Goal: Information Seeking & Learning: Understand process/instructions

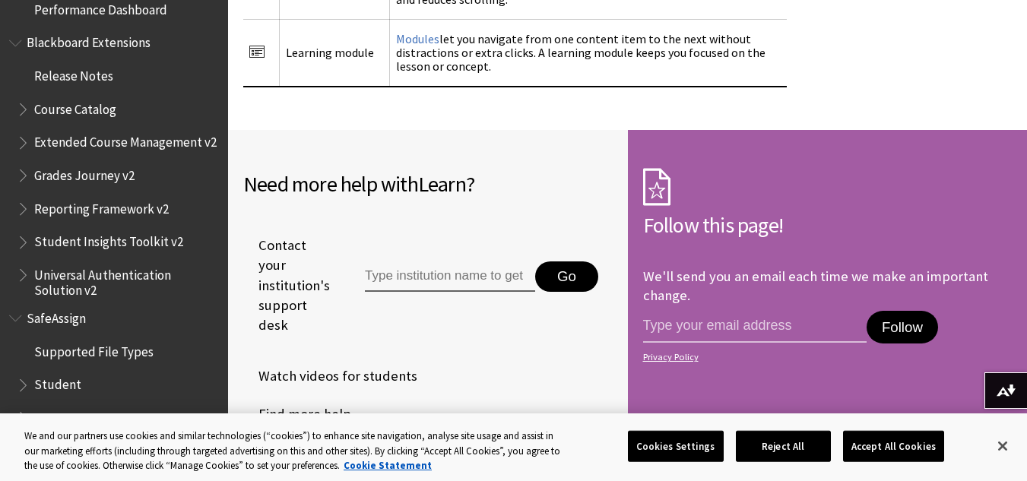
scroll to position [2616, 0]
click at [53, 322] on span "SafeAssign" at bounding box center [59, 316] width 65 height 21
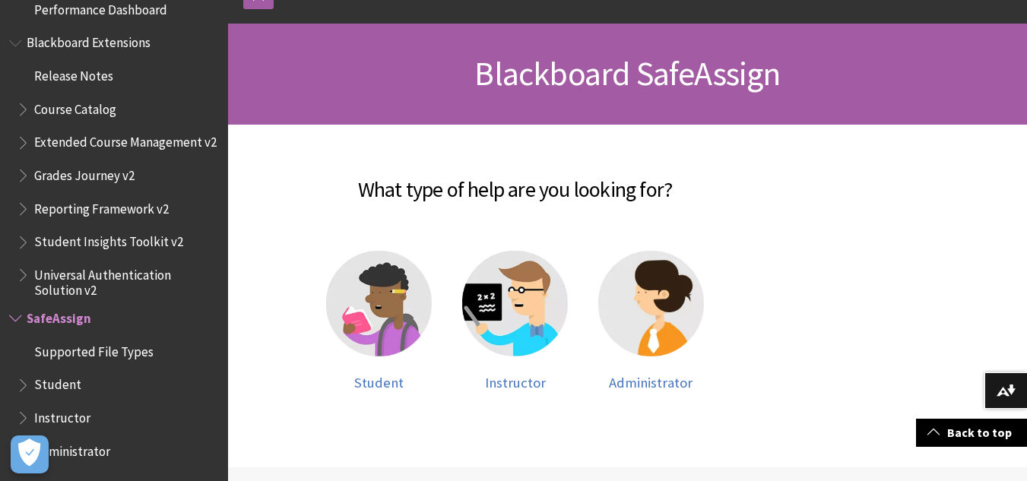
scroll to position [180, 0]
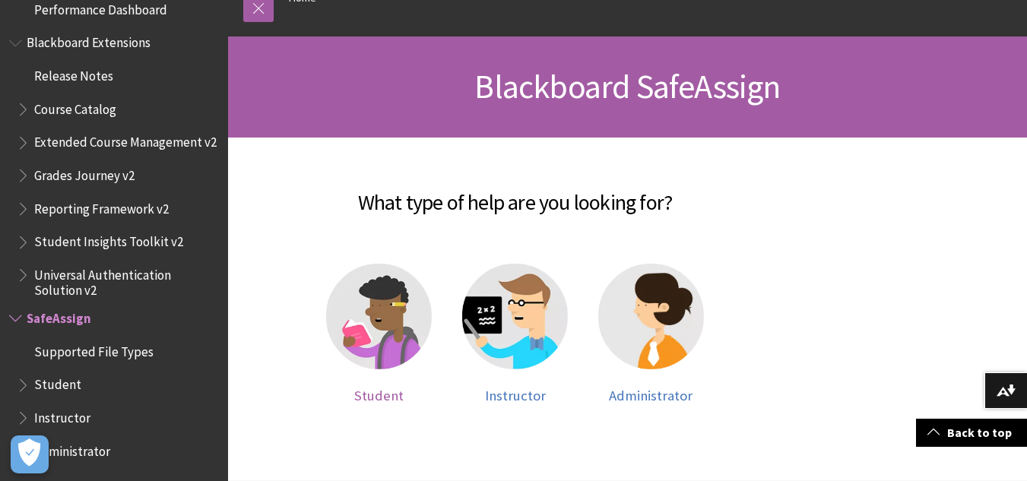
click at [374, 399] on span "Student" at bounding box center [378, 395] width 49 height 17
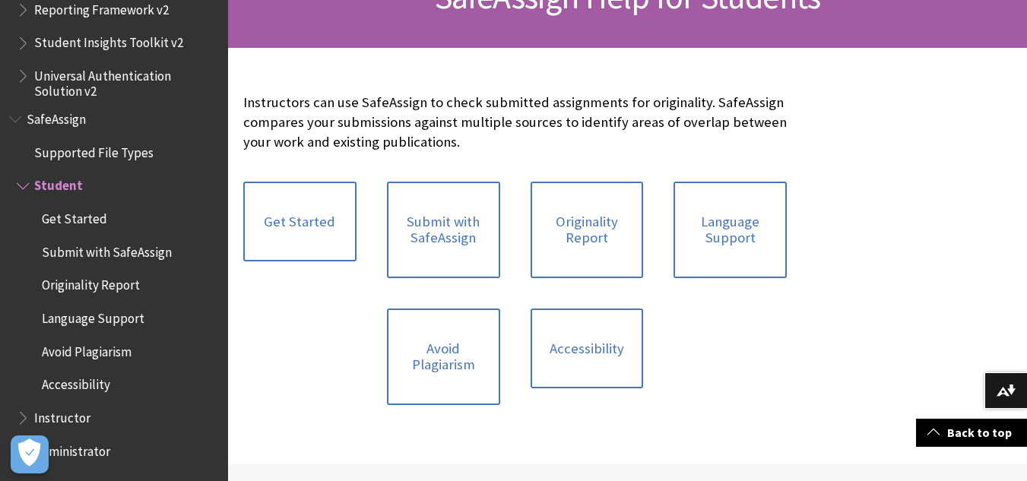
scroll to position [272, 0]
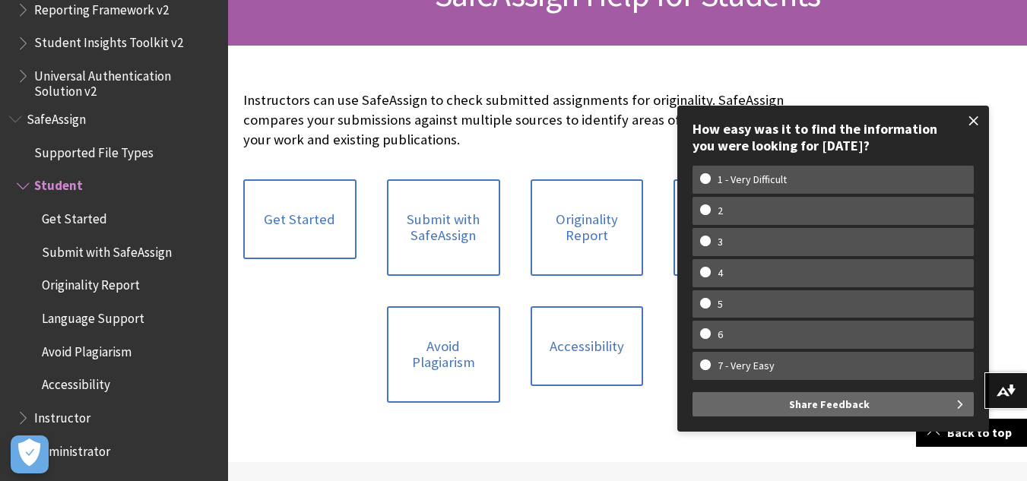
click at [970, 122] on span at bounding box center [974, 121] width 32 height 32
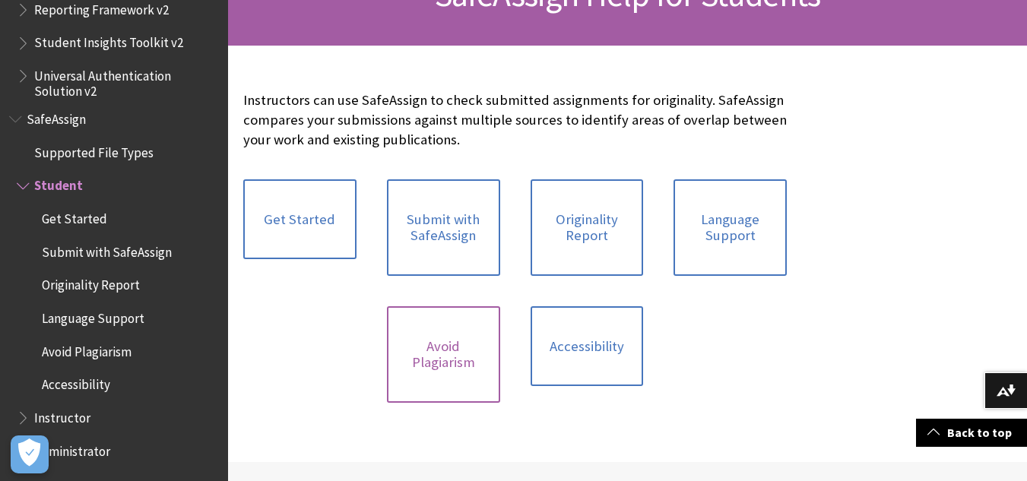
click at [438, 377] on link "Avoid Plagiarism" at bounding box center [443, 354] width 113 height 97
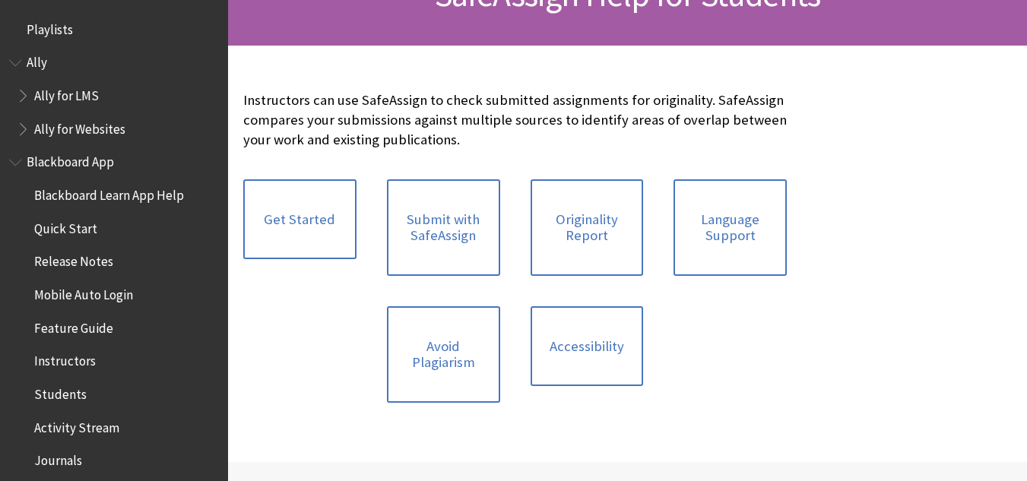
scroll to position [1832, 0]
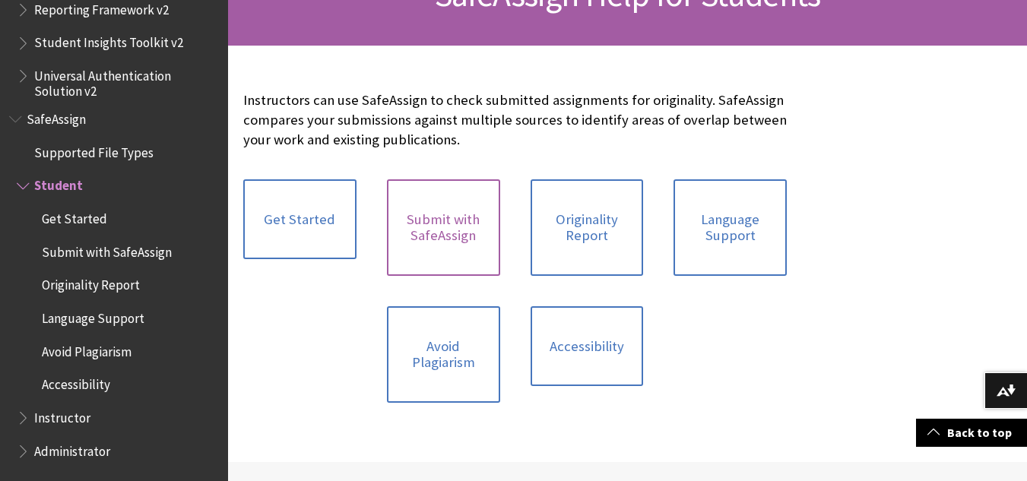
click at [462, 227] on link "Submit with SafeAssign" at bounding box center [443, 227] width 113 height 97
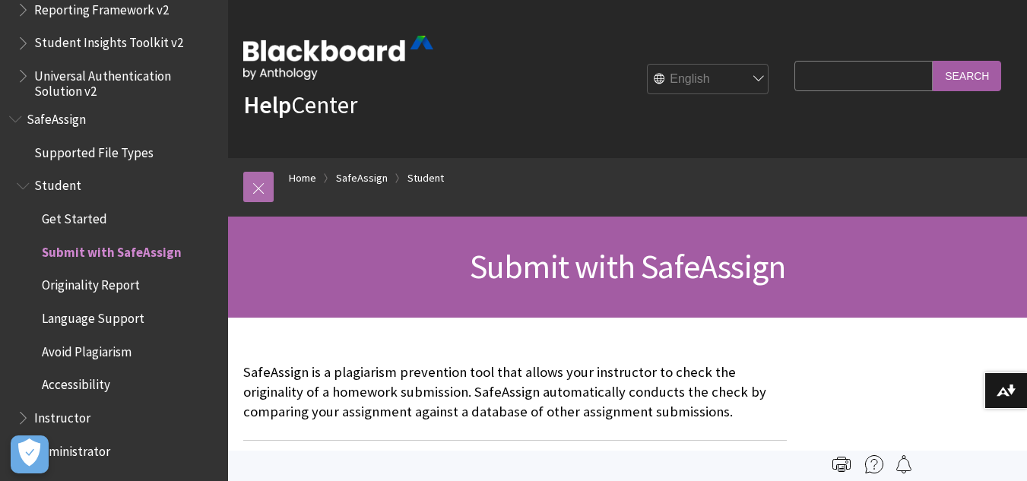
click at [258, 187] on link at bounding box center [258, 187] width 30 height 30
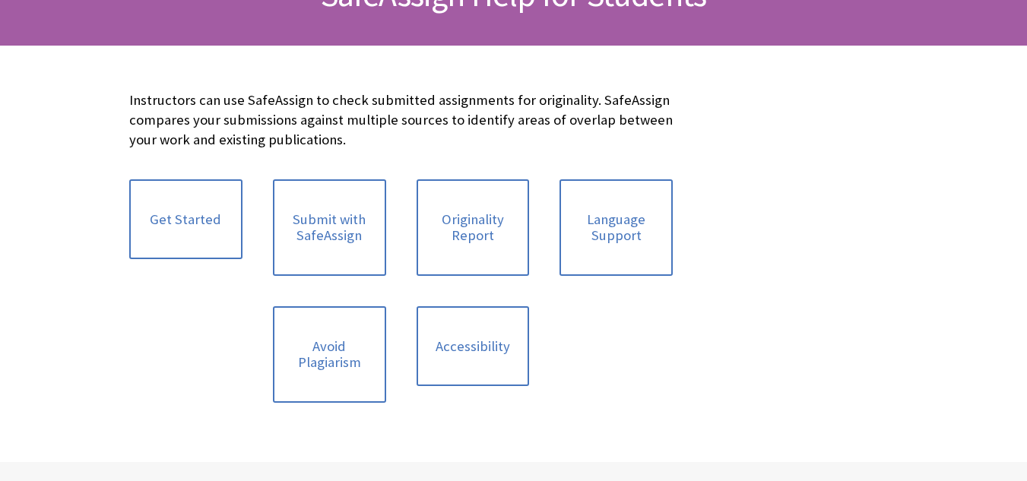
scroll to position [1832, 0]
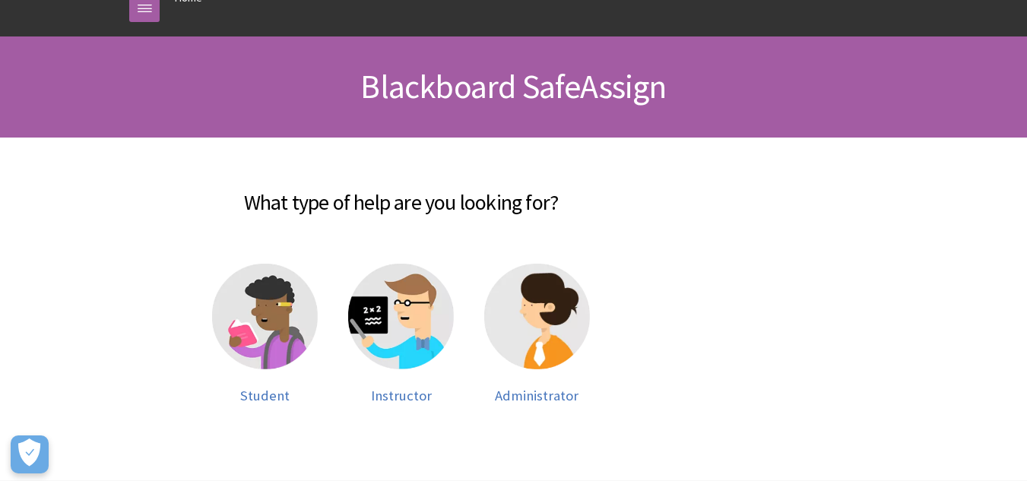
scroll to position [1633, 0]
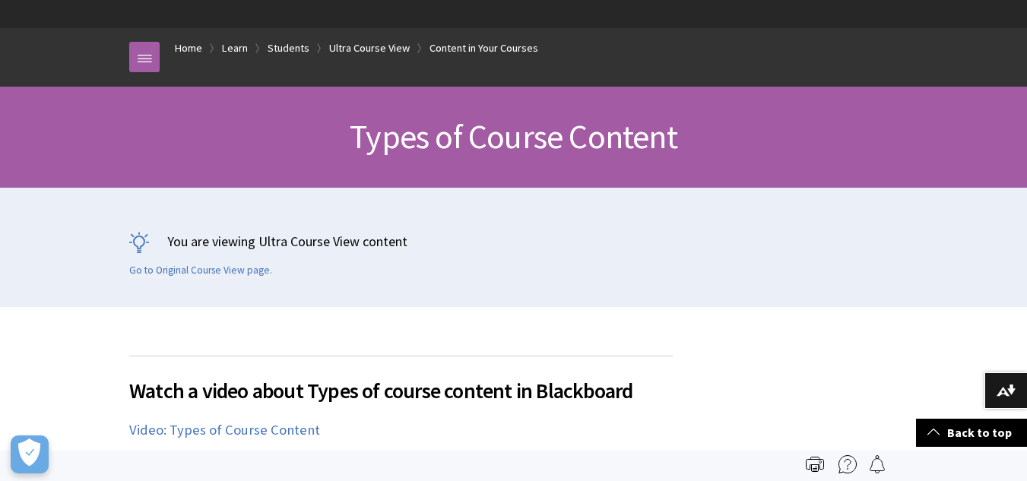
scroll to position [117, 0]
